Goal: Task Accomplishment & Management: Manage account settings

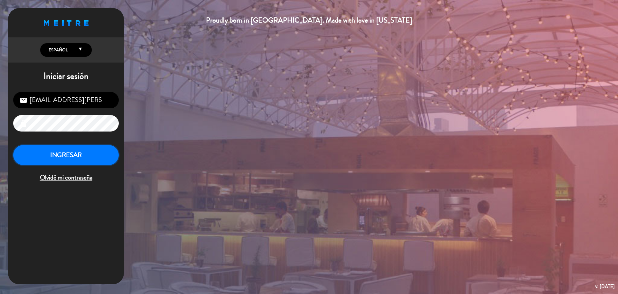
click at [92, 164] on button "INGRESAR" at bounding box center [66, 155] width 106 height 20
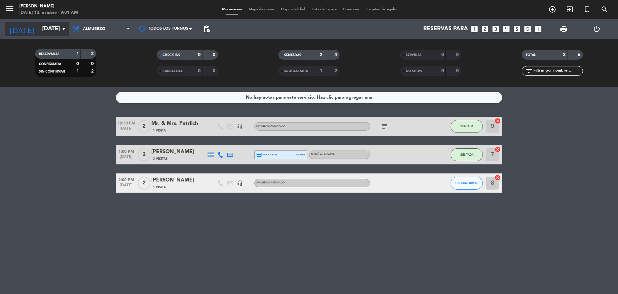
click at [57, 33] on input "[DATE]" at bounding box center [76, 29] width 75 height 13
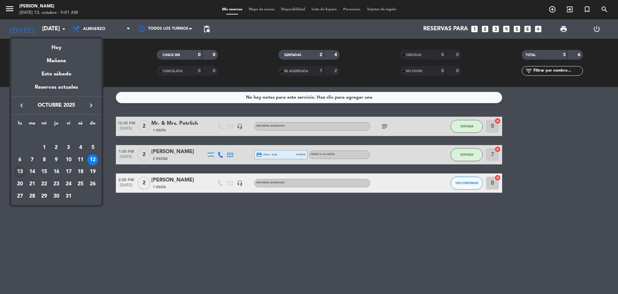
click at [19, 171] on div "13" at bounding box center [19, 171] width 11 height 11
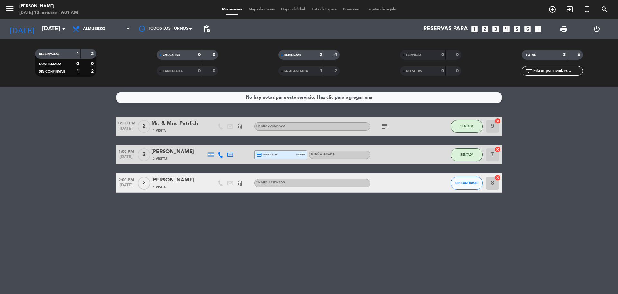
type input "[DATE]"
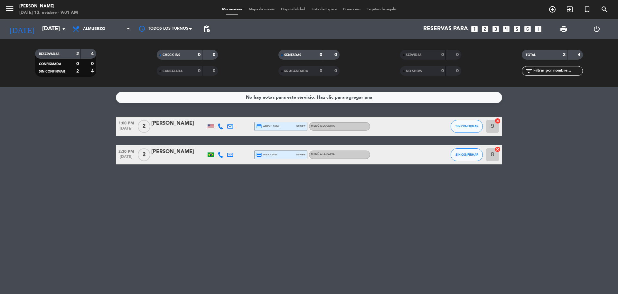
click at [123, 126] on span "1:00 PM" at bounding box center [126, 122] width 21 height 7
click at [126, 151] on span "2:30 PM" at bounding box center [126, 150] width 21 height 7
click at [125, 178] on div "No hay notas para este servicio. Haz clic para agregar una 1:00 PM [DATE] 2 [PE…" at bounding box center [309, 190] width 618 height 207
click at [116, 32] on span "Almuerzo" at bounding box center [101, 29] width 64 height 14
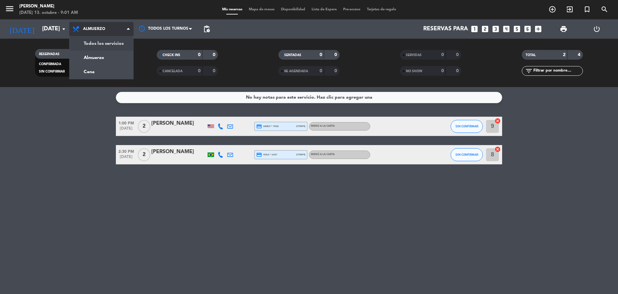
click at [119, 39] on div "menu [PERSON_NAME] [DATE] 13. octubre - 9:01 AM Mis reservas Mapa de mesas Disp…" at bounding box center [309, 43] width 618 height 87
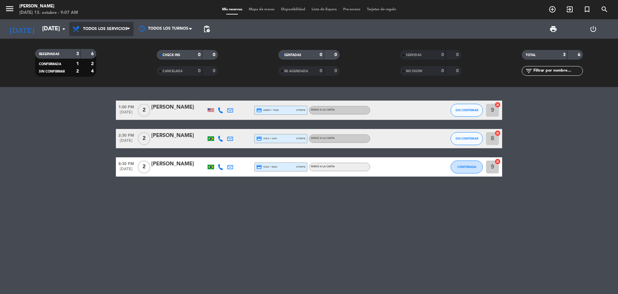
click at [126, 29] on span "Todos los servicios" at bounding box center [105, 29] width 44 height 5
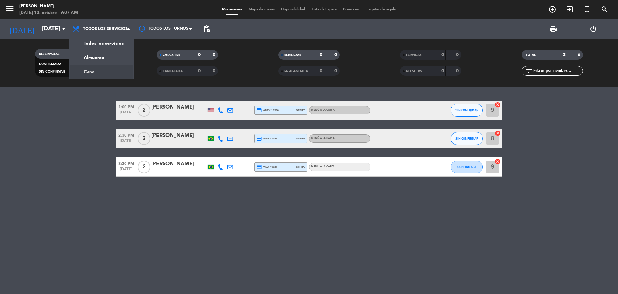
click at [146, 62] on div "CHECK INS 0 0" at bounding box center [188, 58] width 122 height 16
